Goal: Find contact information

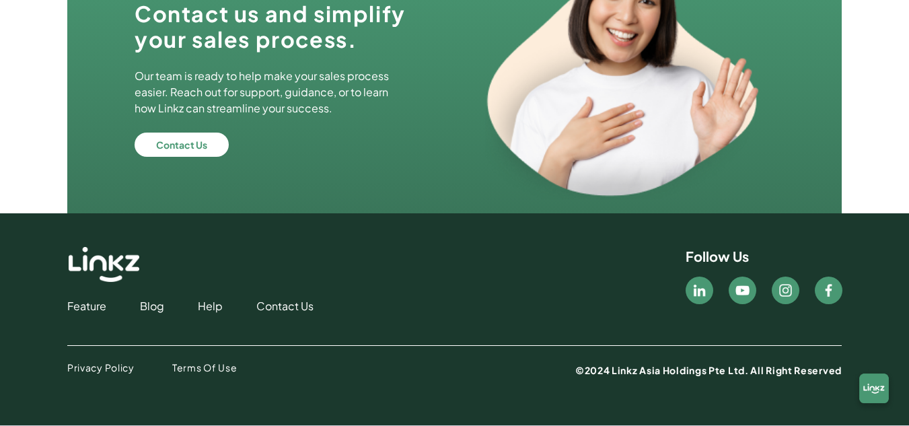
scroll to position [4071, 0]
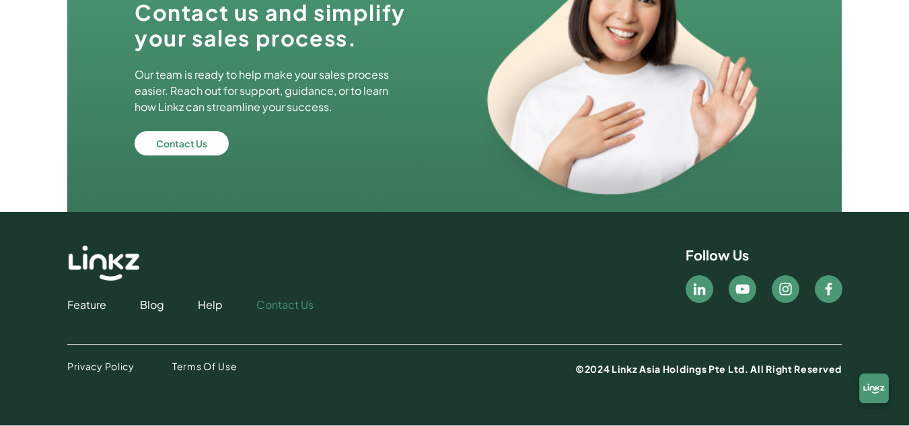
click at [279, 298] on link "Contact Us" at bounding box center [284, 305] width 57 height 16
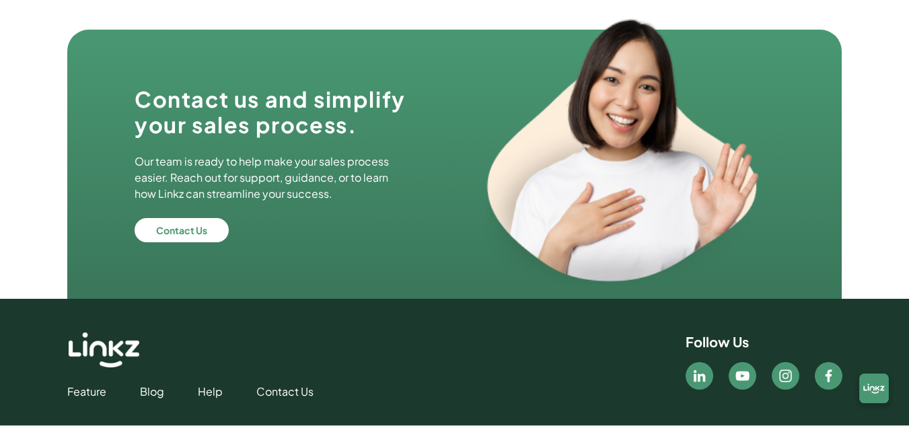
scroll to position [4071, 0]
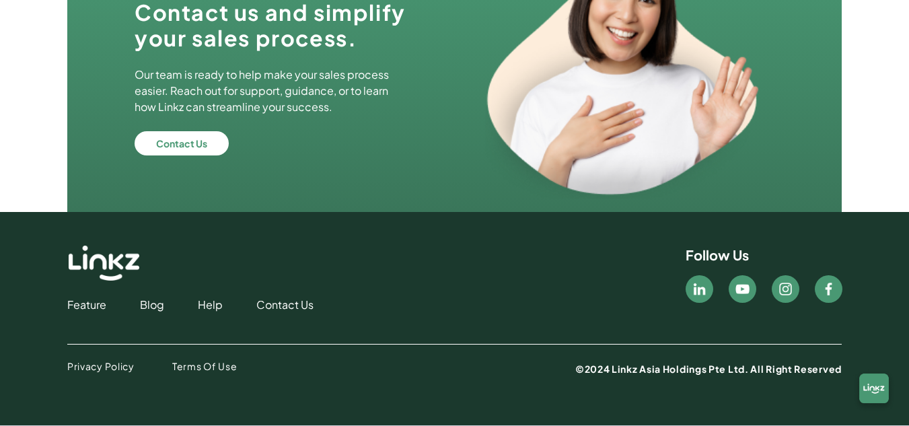
click at [710, 290] on button at bounding box center [700, 289] width 28 height 28
